Goal: Task Accomplishment & Management: Use online tool/utility

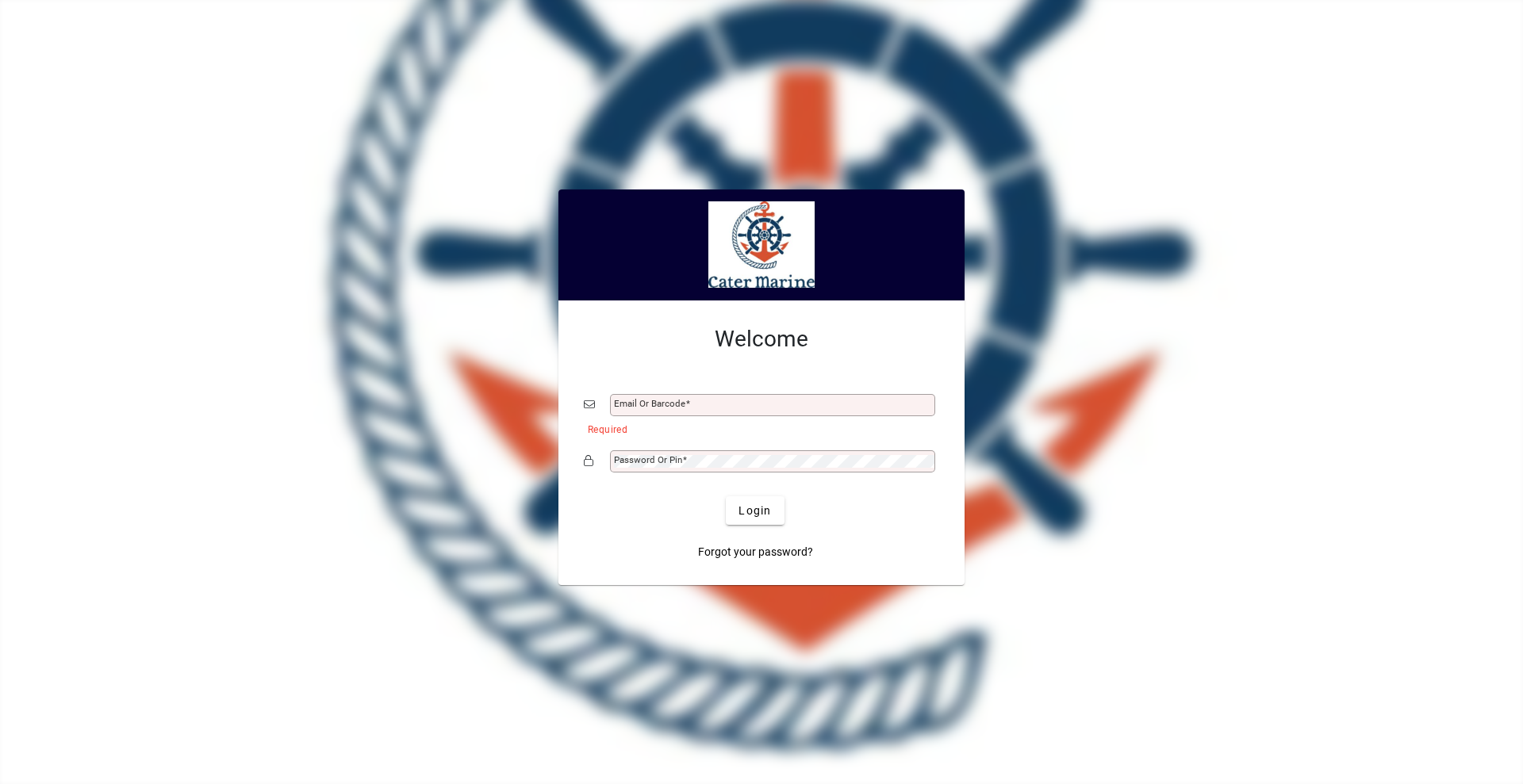
click at [665, 407] on input "Email or Barcode" at bounding box center [774, 405] width 320 height 12
type input "**********"
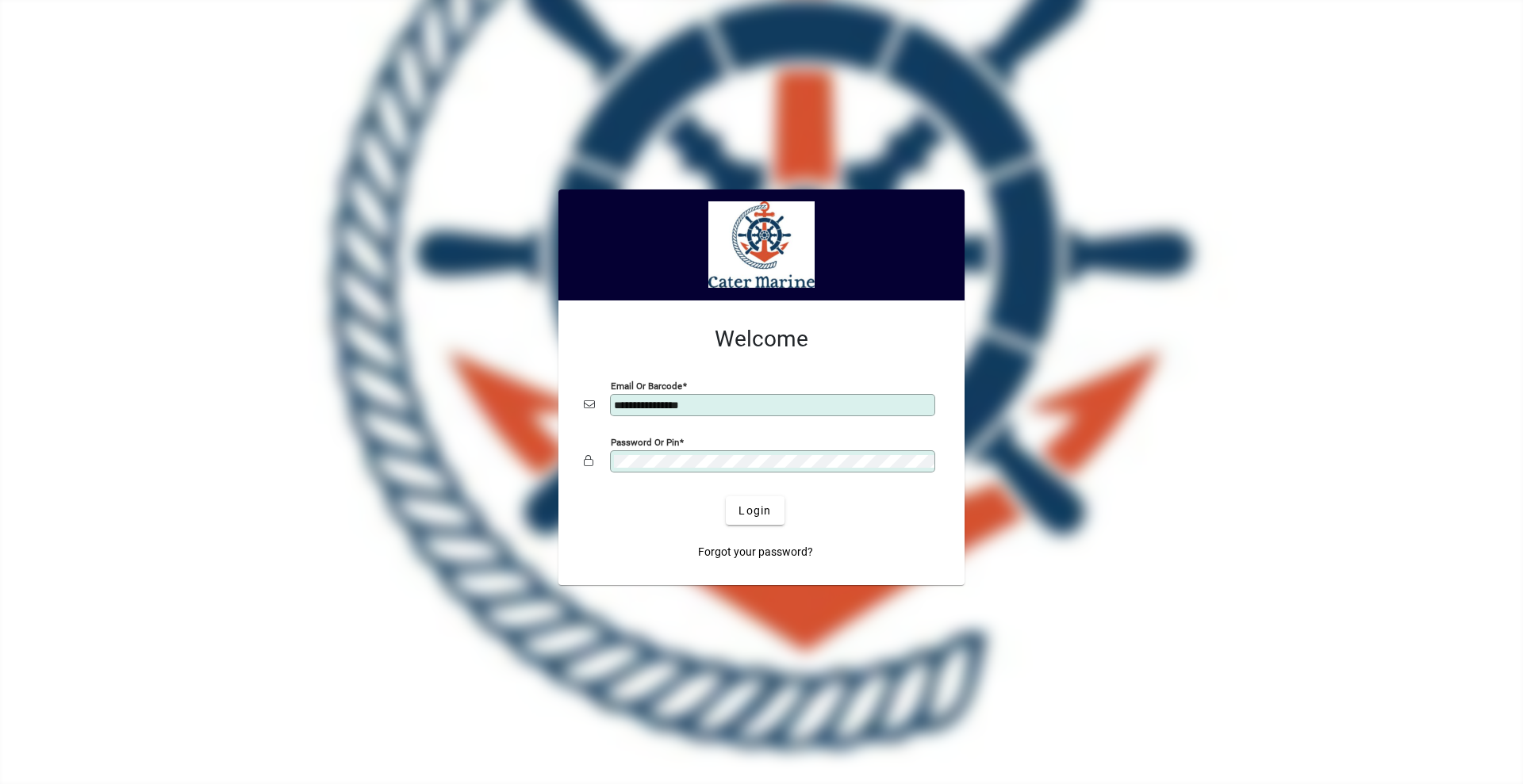
click at [726, 497] on button "Login" at bounding box center [754, 511] width 57 height 28
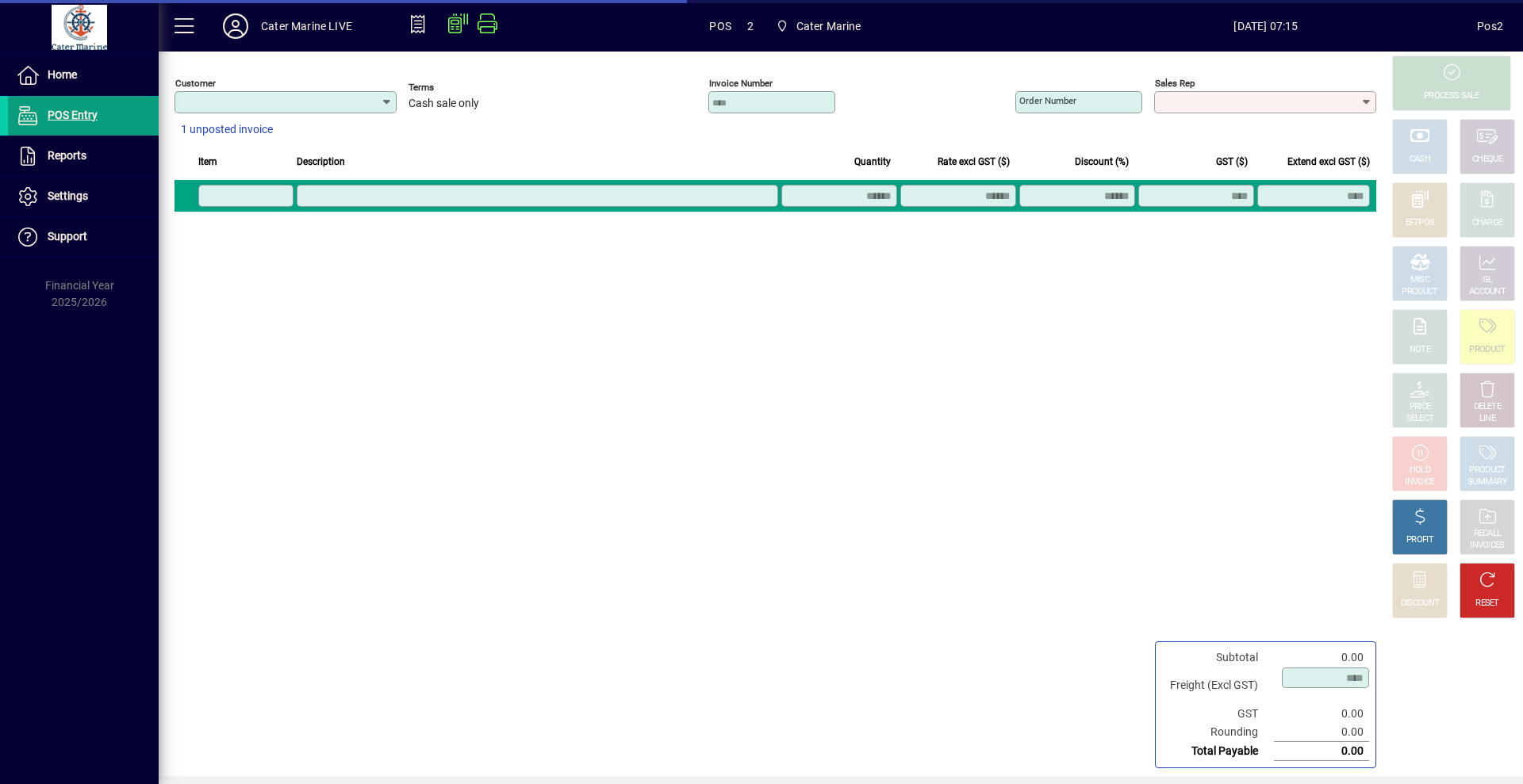
type input "**********"
